Goal: Task Accomplishment & Management: Manage account settings

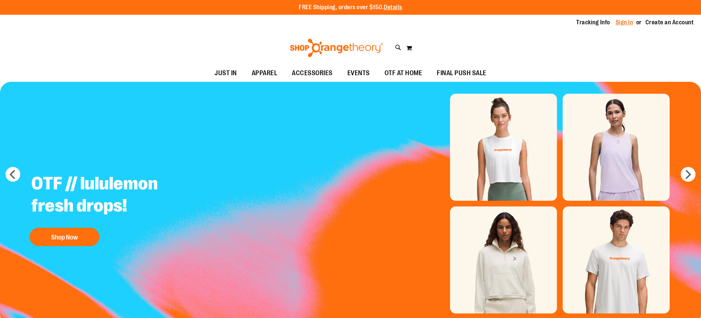
drag, startPoint x: 0, startPoint y: 0, endPoint x: 620, endPoint y: 22, distance: 620.7
click at [620, 22] on link "Sign In" at bounding box center [625, 22] width 18 height 8
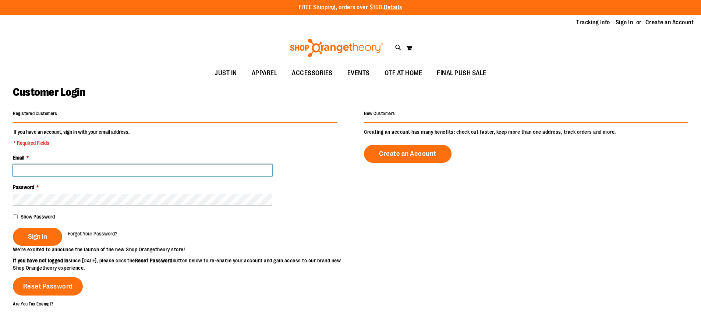
click at [44, 168] on input "Email *" at bounding box center [142, 170] width 259 height 12
type input "**********"
